Goal: Information Seeking & Learning: Learn about a topic

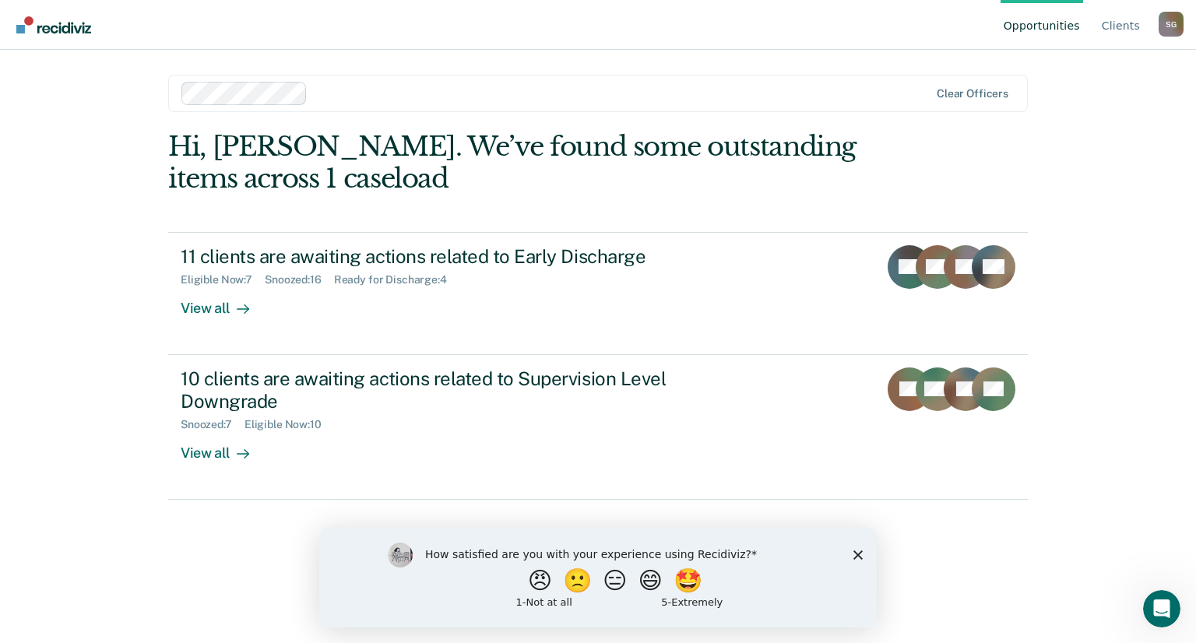
click at [856, 550] on icon "Close survey" at bounding box center [857, 554] width 9 height 9
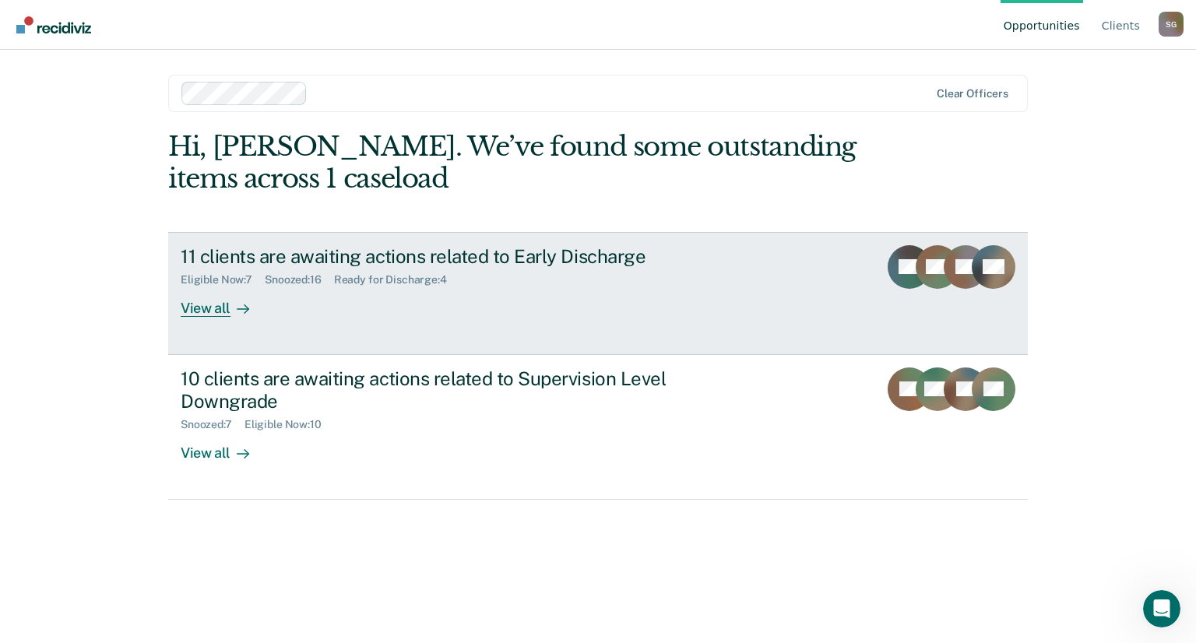
click at [212, 304] on div "View all" at bounding box center [224, 301] width 87 height 30
